Goal: Task Accomplishment & Management: Use online tool/utility

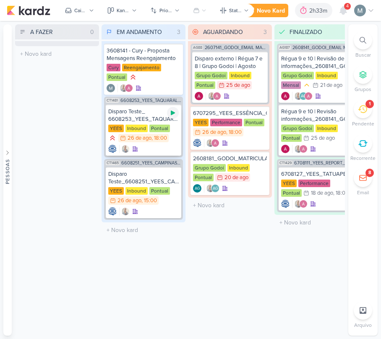
click at [175, 112] on icon at bounding box center [173, 113] width 7 height 7
click at [178, 214] on div at bounding box center [143, 211] width 71 height 8
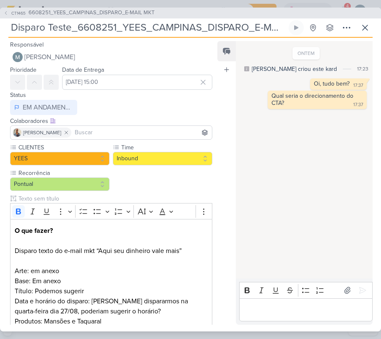
click at [361, 38] on div "Responsável [PERSON_NAME] Nenhum contato encontrado create new contact Novo Con…" at bounding box center [190, 185] width 381 height 294
click at [363, 34] on button at bounding box center [365, 27] width 15 height 15
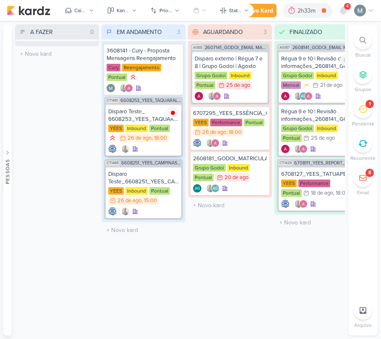
scroll to position [0, 13]
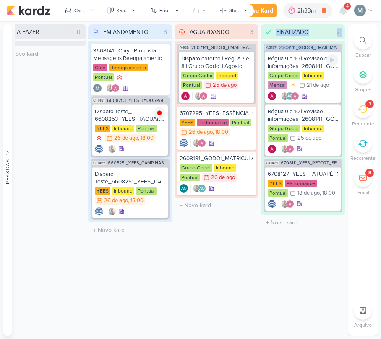
drag, startPoint x: 336, startPoint y: 52, endPoint x: 115, endPoint y: 115, distance: 229.7
click at [299, 111] on div "Preferências de Quadros [GEOGRAPHIC_DATA] Organização Não tem nenhum quadro aqu…" at bounding box center [190, 180] width 381 height 318
click at [137, 143] on div "YEES Inbound Pontual 26/8 [DATE] 18:00" at bounding box center [130, 134] width 71 height 18
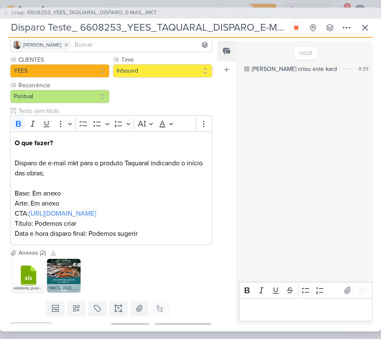
scroll to position [112, 0]
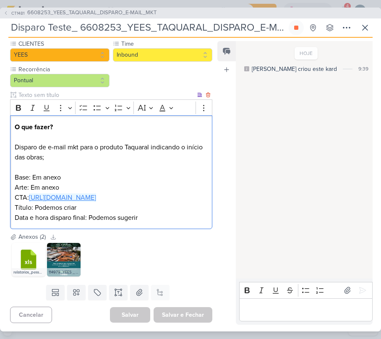
click at [50, 193] on link "[URL][DOMAIN_NAME]" at bounding box center [62, 197] width 67 height 8
click at [69, 261] on img at bounding box center [64, 260] width 34 height 34
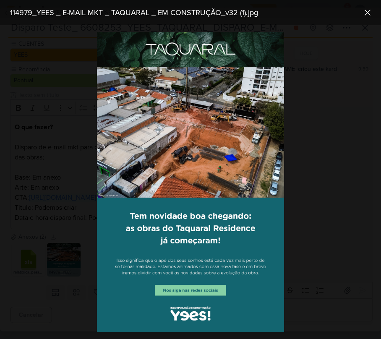
click at [212, 106] on img at bounding box center [190, 182] width 187 height 301
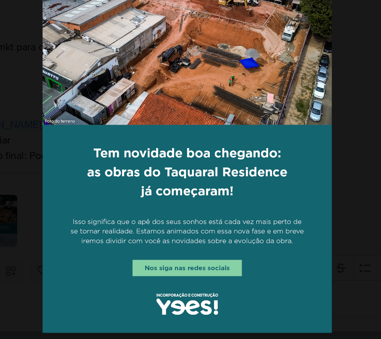
scroll to position [0, 0]
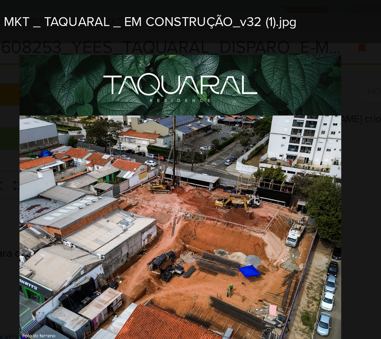
click at [298, 13] on div "114979_YEES _ E-MAIL MKT _ TAQUARAL _ EM CONSTRUÇÃO_v32 (1).jpg" at bounding box center [184, 12] width 354 height 11
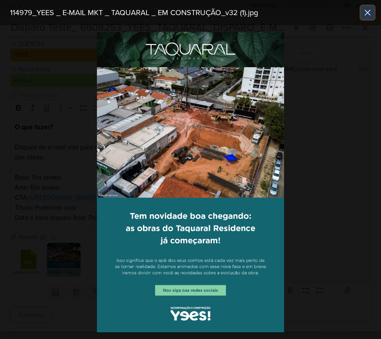
click at [363, 19] on button at bounding box center [367, 12] width 13 height 13
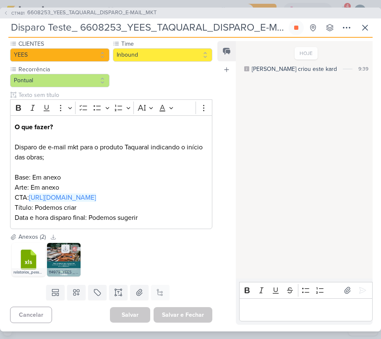
click at [66, 248] on icon at bounding box center [66, 249] width 6 height 6
click at [266, 299] on div "Editor editing area: main" at bounding box center [305, 309] width 133 height 23
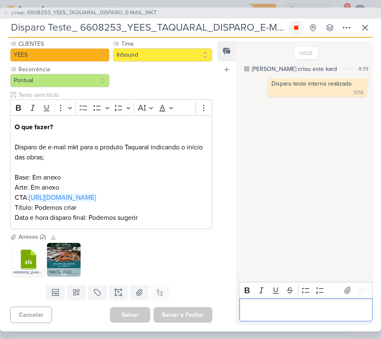
click at [299, 27] on icon at bounding box center [296, 27] width 7 height 7
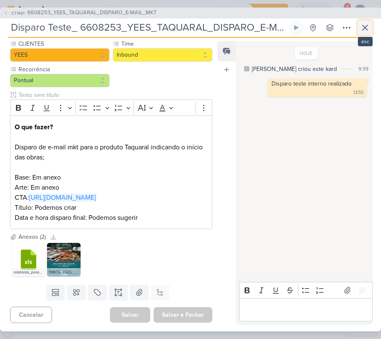
click at [370, 28] on button at bounding box center [365, 27] width 15 height 15
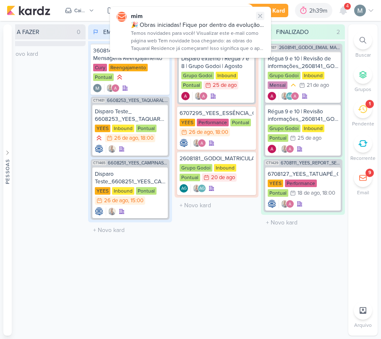
click at [259, 15] on icon at bounding box center [260, 15] width 3 height 3
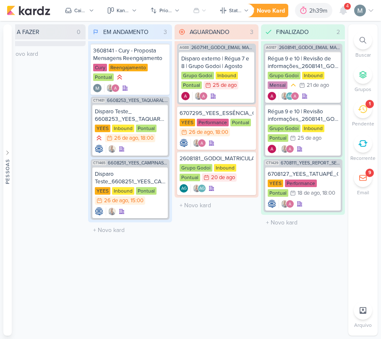
click at [375, 107] on li "1 [GEOGRAPHIC_DATA]" at bounding box center [362, 114] width 29 height 28
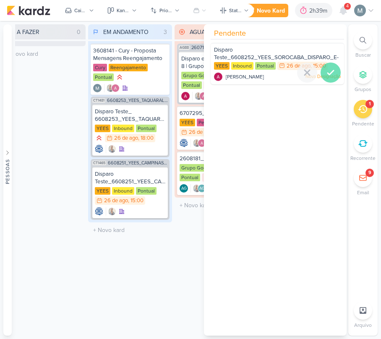
click at [326, 71] on icon at bounding box center [331, 73] width 10 height 10
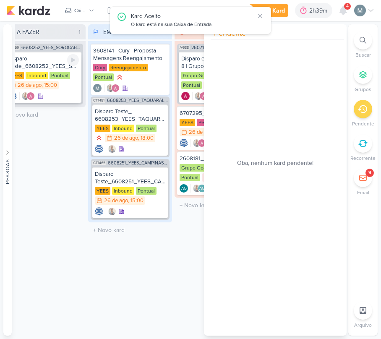
click at [44, 68] on div "Disparo Teste_6608252_YEES_SOROCABA_DISPARO_E-MAIL MKT" at bounding box center [43, 62] width 71 height 15
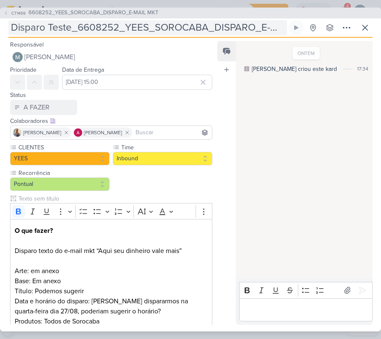
click at [243, 26] on input "Disparo Teste_6608252_YEES_SOROCABA_DISPARO_E-MAIL MKT" at bounding box center [147, 27] width 279 height 15
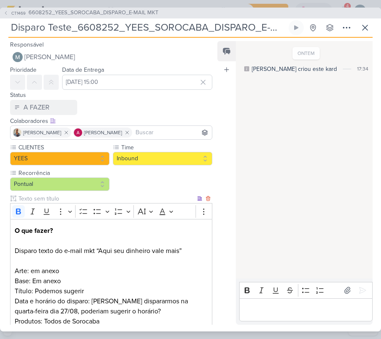
scroll to position [105, 0]
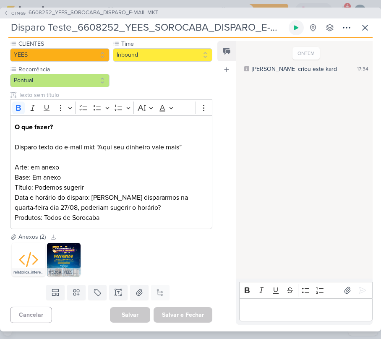
click at [298, 29] on icon at bounding box center [296, 27] width 7 height 7
click at [361, 26] on icon at bounding box center [365, 28] width 10 height 10
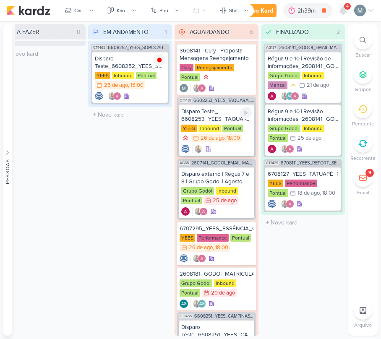
click at [230, 129] on div "Pontual" at bounding box center [232, 129] width 21 height 8
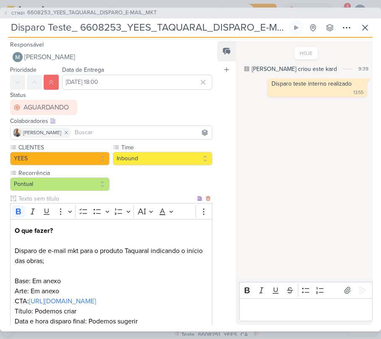
scroll to position [115, 0]
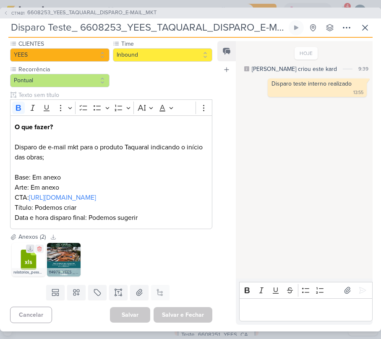
click at [29, 249] on icon at bounding box center [30, 249] width 5 height 5
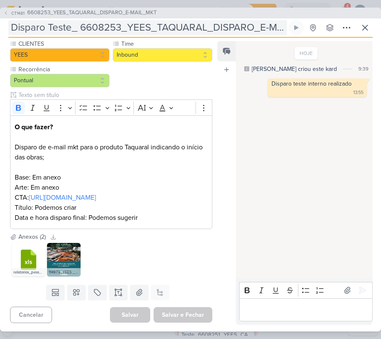
click at [81, 26] on input "Disparo Teste_ 6608253_YEES_TAQUARAL_DISPARO_E-MAIL_MKT" at bounding box center [147, 27] width 279 height 15
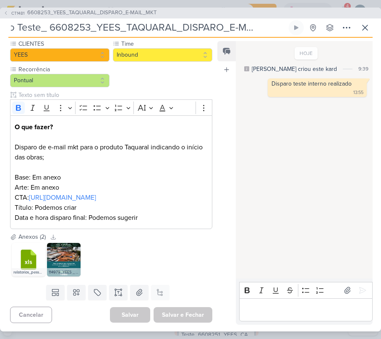
scroll to position [0, 0]
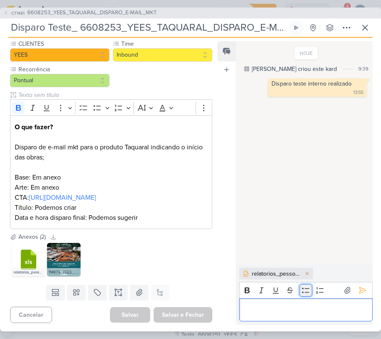
click at [306, 296] on button "Bulleted List" at bounding box center [306, 290] width 13 height 13
click at [314, 310] on li "Editor editing area: main" at bounding box center [310, 310] width 116 height 10
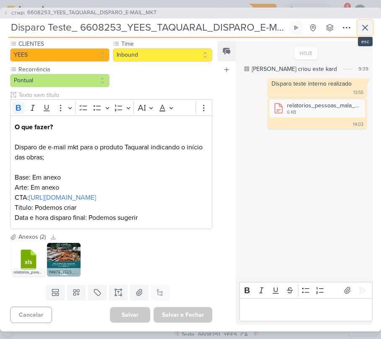
click at [363, 33] on button at bounding box center [365, 27] width 15 height 15
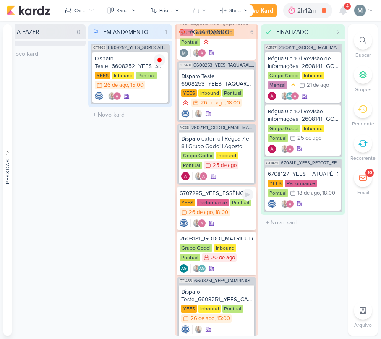
scroll to position [57, 0]
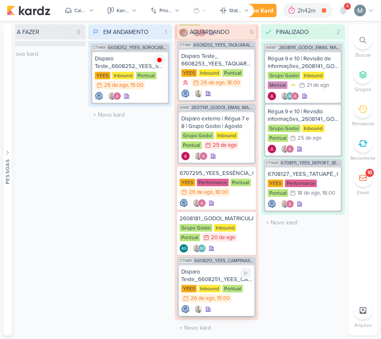
click at [212, 276] on div "Disparo Teste_6608251_YEES_CAMPINAS_DISPARO_E-MAIL MKT" at bounding box center [216, 275] width 71 height 15
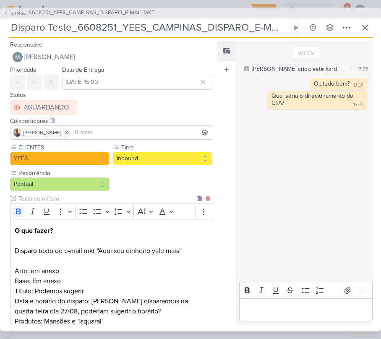
scroll to position [105, 0]
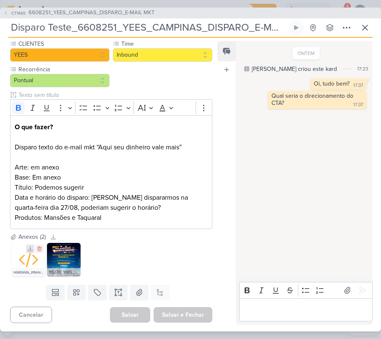
click at [32, 246] on icon at bounding box center [30, 249] width 6 height 6
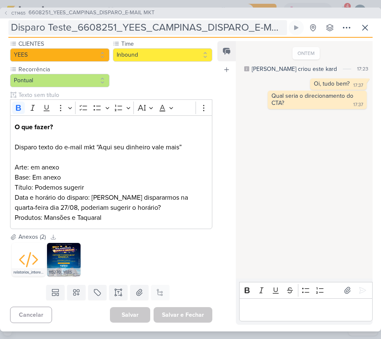
click at [76, 28] on input "Disparo Teste_6608251_YEES_CAMPINAS_DISPARO_E-MAIL MKT" at bounding box center [147, 27] width 279 height 15
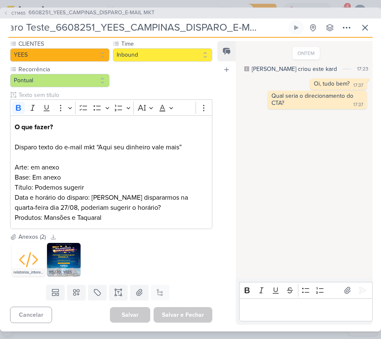
scroll to position [0, 0]
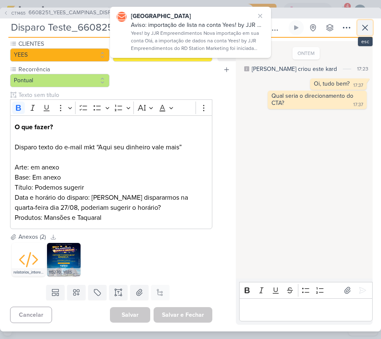
click at [368, 29] on icon at bounding box center [365, 28] width 10 height 10
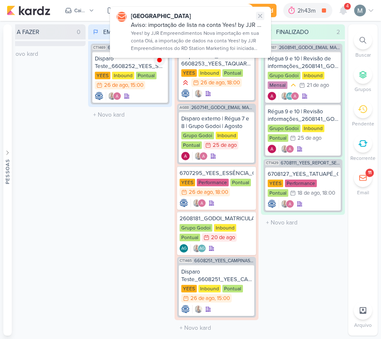
click at [259, 17] on icon at bounding box center [260, 15] width 3 height 3
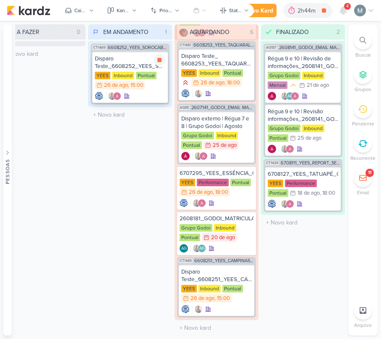
click at [112, 94] on img at bounding box center [112, 96] width 8 height 8
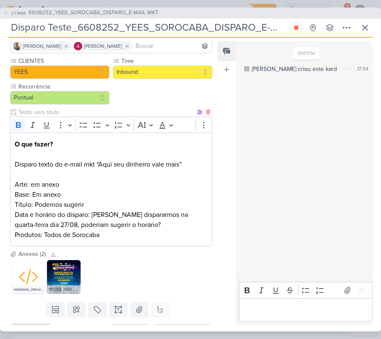
scroll to position [105, 0]
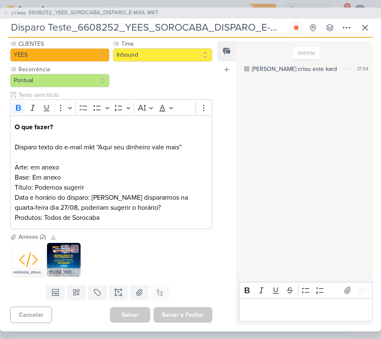
click at [67, 261] on img at bounding box center [64, 260] width 34 height 34
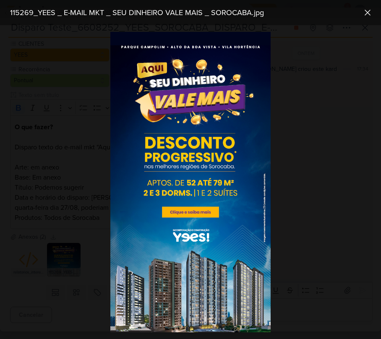
click at [326, 152] on div at bounding box center [190, 182] width 381 height 314
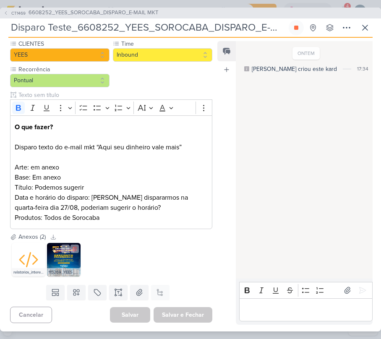
click at [63, 259] on img at bounding box center [64, 260] width 34 height 34
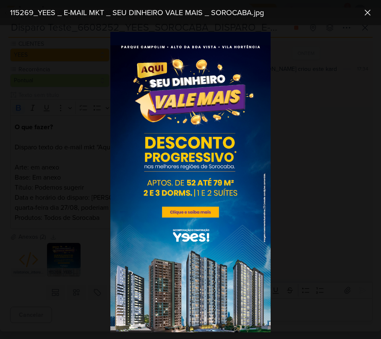
click at [363, 22] on div "115269_YEES _ E-MAIL MKT _ SEU DINHEIRO VALE MAIS _ SOROCABA.jpg" at bounding box center [190, 12] width 381 height 25
click at [366, 16] on icon at bounding box center [368, 13] width 10 height 10
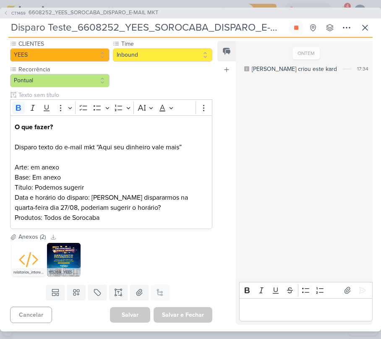
click at [304, 318] on div "Editor editing area: main" at bounding box center [305, 309] width 133 height 23
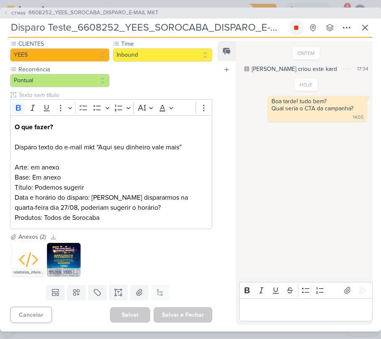
click at [301, 24] on button at bounding box center [296, 27] width 15 height 15
click at [371, 27] on button at bounding box center [365, 27] width 15 height 15
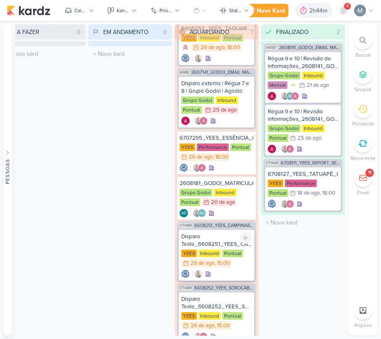
scroll to position [120, 0]
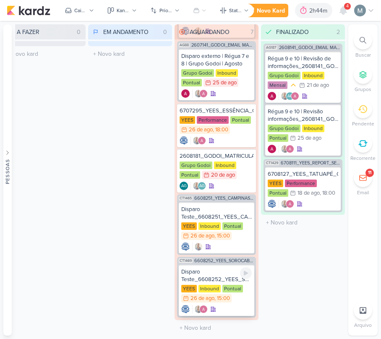
click at [205, 272] on div "Disparo Teste_6608252_YEES_SOROCABA_DISPARO_E-MAIL MKT" at bounding box center [216, 275] width 71 height 15
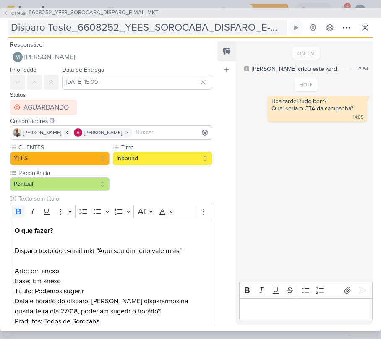
click at [139, 24] on input "Disparo Teste_6608252_YEES_SOROCABA_DISPARO_E-MAIL MKT" at bounding box center [147, 27] width 279 height 15
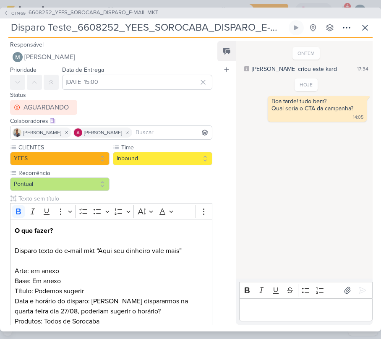
click at [139, 24] on input "Disparo Teste_6608252_YEES_SOROCABA_DISPARO_E-MAIL MKT" at bounding box center [147, 27] width 279 height 15
click at [95, 33] on input "Disparo Teste_6608252_YEES_SOROCABA_DISPARO_E-MAIL MKT" at bounding box center [147, 27] width 279 height 15
click at [71, 29] on input "Disparo Teste_6608252_YEES_SOROCABA_DISPARO_E-MAIL MKT" at bounding box center [147, 27] width 279 height 15
click at [84, 29] on input "Disparo Teste_6608252_YEES_SOROCABA_DISPARO_E-MAIL MKT" at bounding box center [147, 27] width 279 height 15
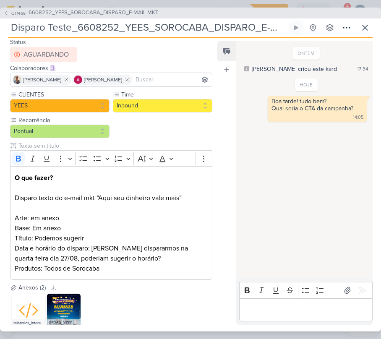
scroll to position [105, 0]
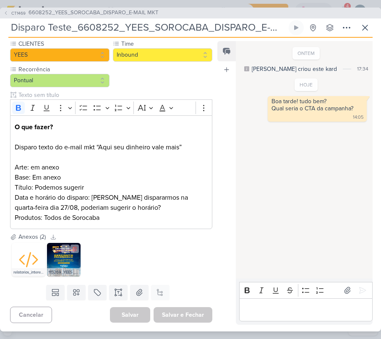
click at [61, 266] on img at bounding box center [64, 260] width 34 height 34
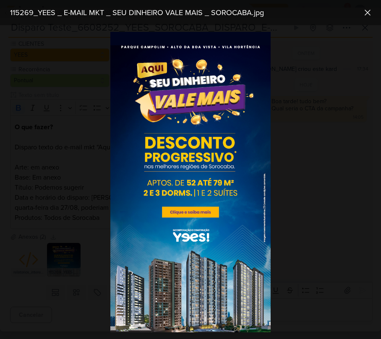
click at [282, 64] on div at bounding box center [190, 182] width 381 height 314
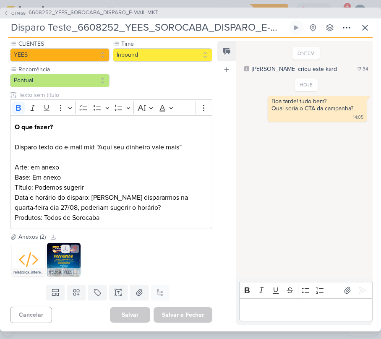
click at [64, 248] on icon at bounding box center [66, 249] width 6 height 6
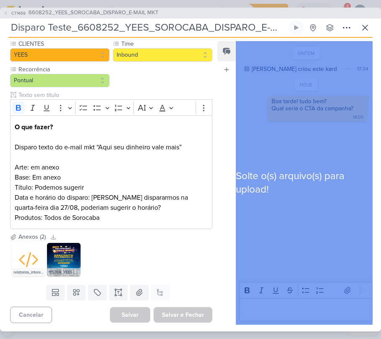
click at [178, 251] on div "relatorios_interessados_1755799167 (1).csv 115269_YEES _ E-MAIL MKT _ SEU DINHE…" at bounding box center [111, 259] width 202 height 37
click at [306, 243] on div "Solte o(s) arquivo(s) para upload!" at bounding box center [304, 183] width 137 height 284
click at [313, 129] on div "Solte o(s) arquivo(s) para upload!" at bounding box center [304, 183] width 137 height 284
click at [366, 24] on icon at bounding box center [365, 28] width 10 height 10
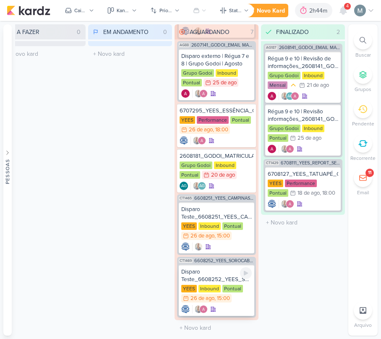
click at [221, 276] on div "Disparo Teste_6608252_YEES_SOROCABA_DISPARO_E-MAIL MKT" at bounding box center [216, 275] width 71 height 15
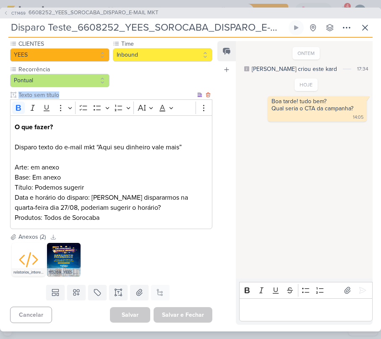
drag, startPoint x: 9, startPoint y: 141, endPoint x: 180, endPoint y: 144, distance: 170.8
click at [180, 144] on div "CLIENTES [GEOGRAPHIC_DATA] Time" at bounding box center [108, 135] width 216 height 193
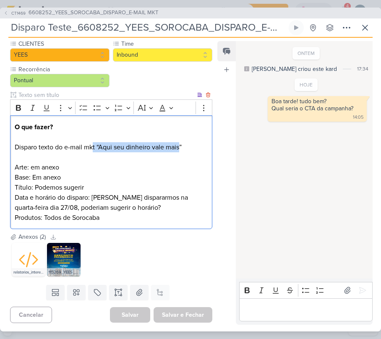
drag, startPoint x: 180, startPoint y: 144, endPoint x: 94, endPoint y: 143, distance: 86.0
click at [94, 143] on p "O que fazer? Disparo texto do e-mail mkt “Aqui seu dinheiro vale mais” Arte: em…" at bounding box center [111, 157] width 193 height 71
copy p "t “Aqui seu dinheiro vale mais"
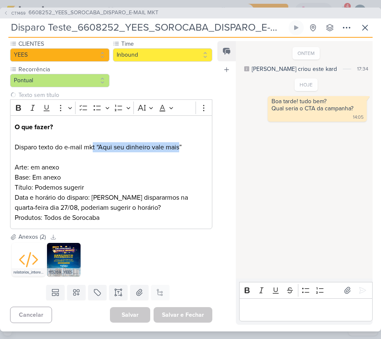
click at [300, 296] on div "Bold Italic Underline Strikethrough Bulleted List Numbered List" at bounding box center [306, 290] width 130 height 16
click at [306, 302] on div "Editor editing area: main" at bounding box center [305, 309] width 133 height 23
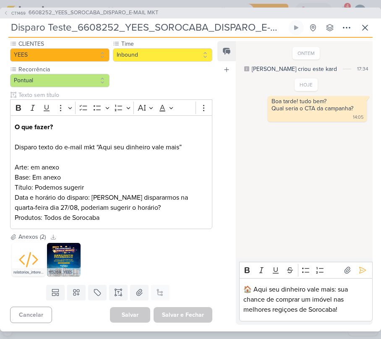
click at [279, 313] on p "🏠 Aqui seu dinheiro vale mais: sua chance de comprar um imóvel nas melhores reg…" at bounding box center [305, 300] width 125 height 30
click at [0, 0] on lt-div "Encontrado possível erro de ortografia. regiões rejeições redições regidões rem…" at bounding box center [0, 0] width 0 height 0
click at [0, 0] on lt-span "regiões" at bounding box center [0, 0] width 0 height 0
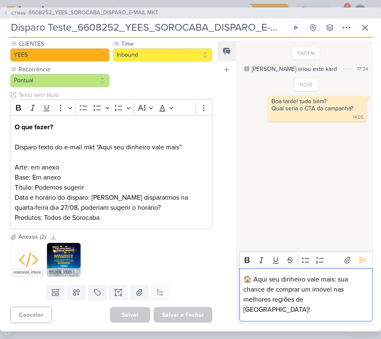
click at [256, 284] on div "🏠 Aqui seu dinheiro vale mais: sua chance de comprar um imóvel nas melhores reg…" at bounding box center [305, 294] width 133 height 53
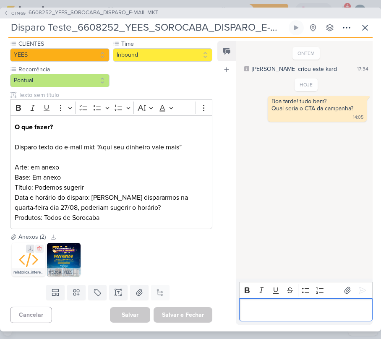
click at [27, 250] on icon at bounding box center [30, 249] width 6 height 6
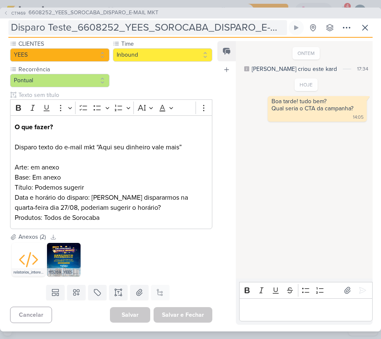
click at [79, 30] on input "Disparo Teste_6608252_YEES_SOROCABA_DISPARO_E-MAIL MKT" at bounding box center [147, 27] width 279 height 15
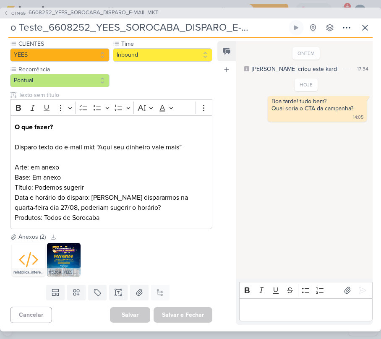
scroll to position [0, 0]
click at [18, 279] on div "Anexos (2) Baixar todos relatorios_interessados_1755799167 (1).csv 115269_YEES …" at bounding box center [108, 257] width 216 height 49
click at [32, 246] on icon at bounding box center [30, 249] width 6 height 6
click at [33, 272] on div "relatorios_interessados_1755799167 (1).csv" at bounding box center [29, 272] width 34 height 8
click at [31, 256] on icon at bounding box center [28, 260] width 20 height 20
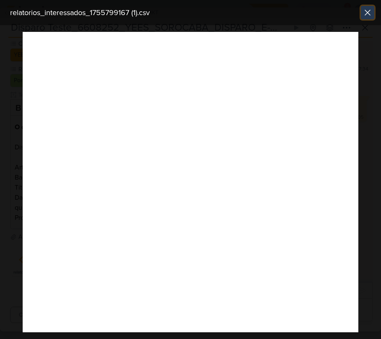
click at [363, 11] on icon at bounding box center [368, 13] width 10 height 10
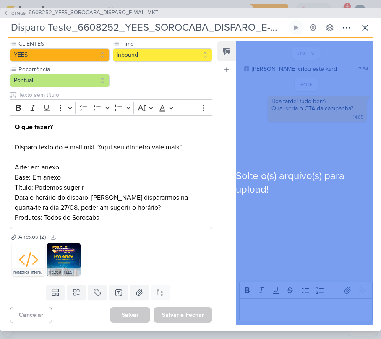
click at [351, 110] on div "Solte o(s) arquivo(s) para upload!" at bounding box center [304, 183] width 137 height 284
click at [369, 30] on icon at bounding box center [365, 28] width 10 height 10
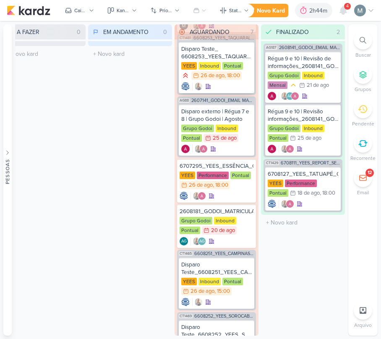
scroll to position [8, 0]
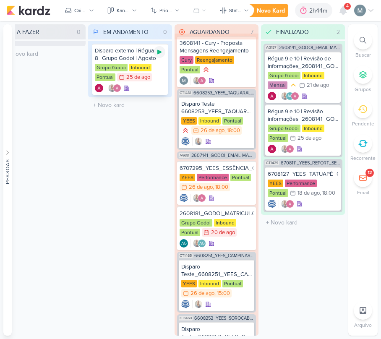
click at [157, 50] on icon at bounding box center [159, 52] width 7 height 7
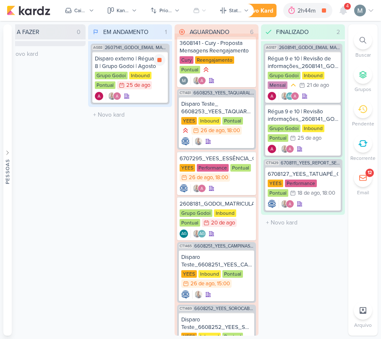
click at [148, 97] on div at bounding box center [130, 96] width 71 height 8
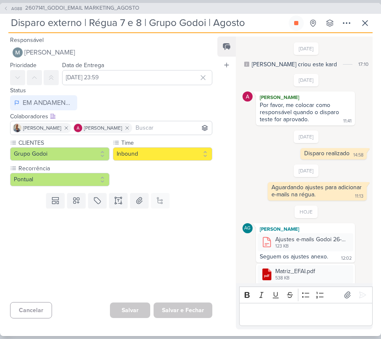
scroll to position [85, 0]
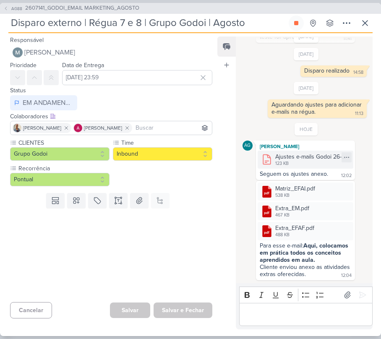
click at [290, 159] on div "Ajustes e-mails Godoi 26-08.docx" at bounding box center [311, 156] width 73 height 9
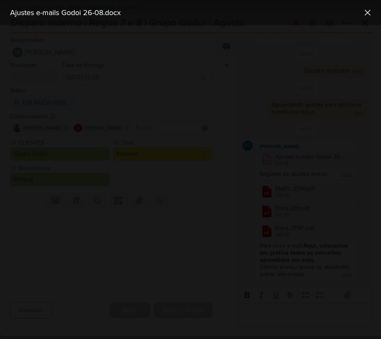
click at [371, 19] on div "Ajustes e-mails Godoi 26-08.docx" at bounding box center [190, 12] width 381 height 25
click at [368, 17] on icon at bounding box center [368, 13] width 10 height 10
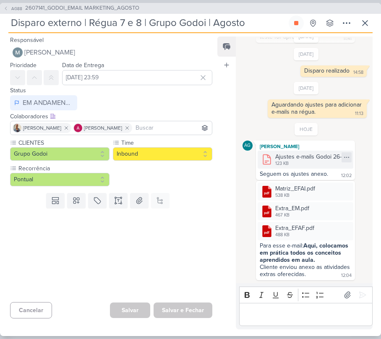
click at [344, 154] on icon at bounding box center [346, 157] width 7 height 7
click at [306, 179] on div "Baixar" at bounding box center [303, 183] width 16 height 9
